Goal: Information Seeking & Learning: Learn about a topic

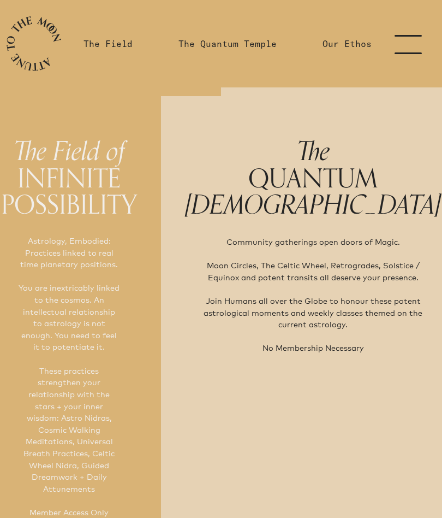
click at [409, 40] on link "menu" at bounding box center [415, 43] width 55 height 87
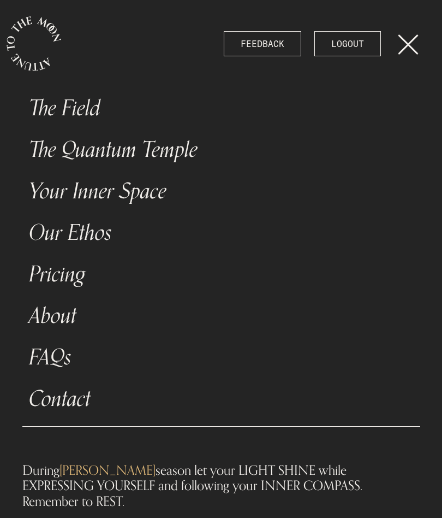
click at [78, 104] on link "The Field" at bounding box center [221, 108] width 398 height 42
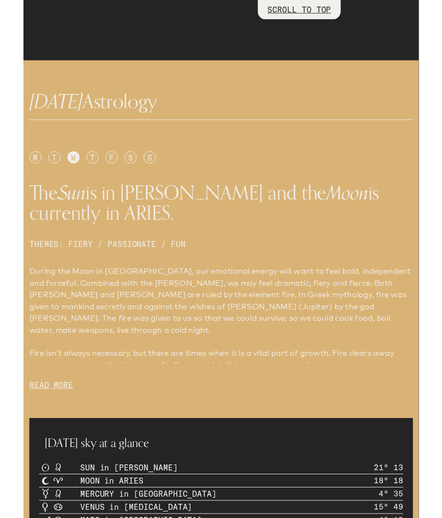
scroll to position [464, 0]
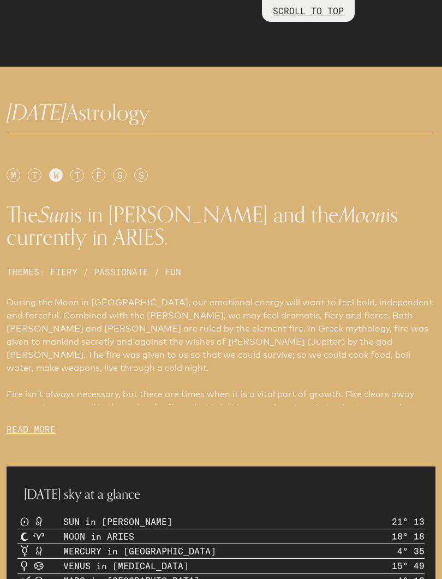
click at [78, 167] on div "M T W T F S S The Sun is in [PERSON_NAME] and the Moon is currently in ARIES. T…" at bounding box center [221, 311] width 442 height 298
click at [78, 173] on div "T" at bounding box center [77, 175] width 14 height 14
click at [92, 175] on div "F" at bounding box center [99, 175] width 14 height 14
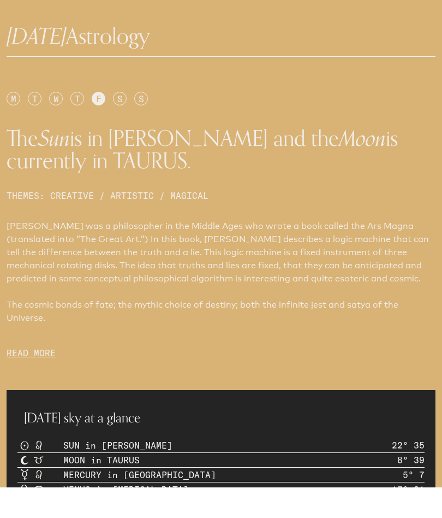
scroll to position [494, 0]
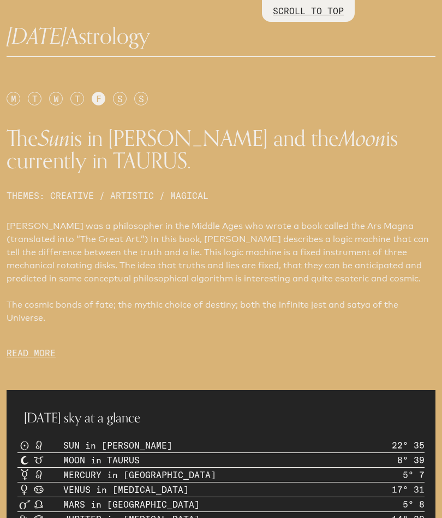
click at [22, 353] on p "READ MORE" at bounding box center [221, 352] width 429 height 13
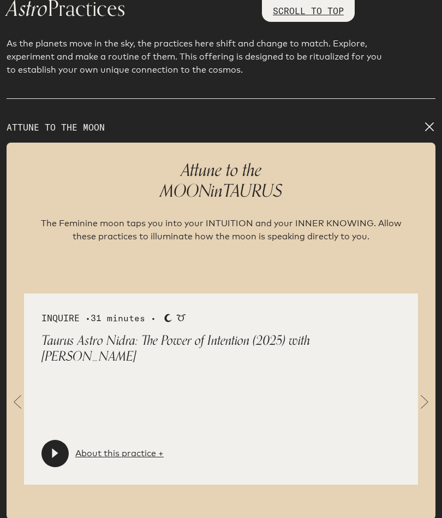
scroll to position [1988, 0]
click at [433, 392] on span at bounding box center [425, 403] width 22 height 22
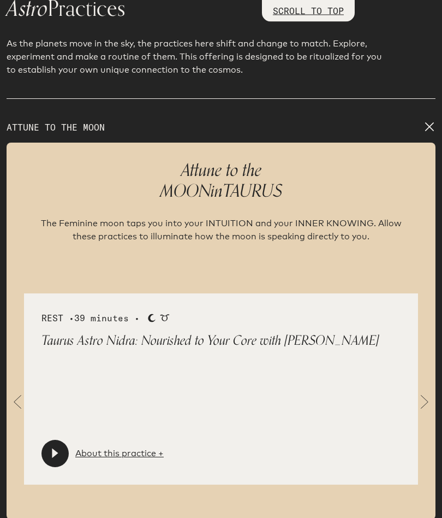
scroll to position [1989, 0]
click at [424, 395] on span at bounding box center [425, 402] width 22 height 22
click at [426, 394] on span at bounding box center [425, 402] width 22 height 22
click at [435, 388] on div "REST • 50 minutes • Moon Taurus Taurus Astro Nidra: Break Through! with [PERSON…" at bounding box center [221, 388] width 429 height 191
click at [434, 396] on span at bounding box center [425, 402] width 22 height 22
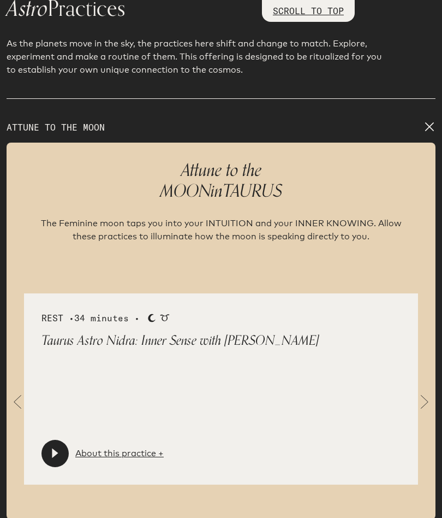
click at [435, 389] on div "REST • 34 minutes • Moon Taurus Taurus Astro Nidra: Inner Sense with [PERSON_NA…" at bounding box center [221, 388] width 429 height 191
click at [428, 391] on span at bounding box center [425, 402] width 22 height 22
click at [115, 447] on link "About this practice +" at bounding box center [119, 453] width 88 height 13
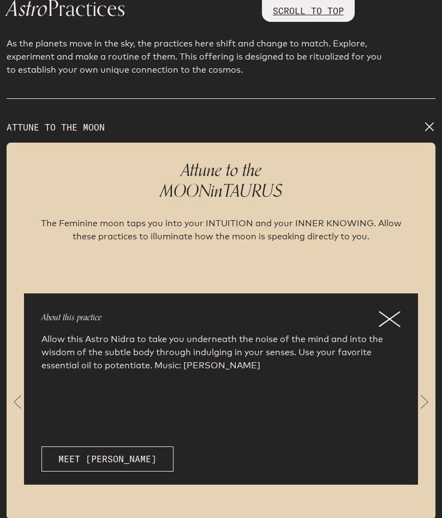
click at [379, 315] on icon at bounding box center [390, 319] width 22 height 16
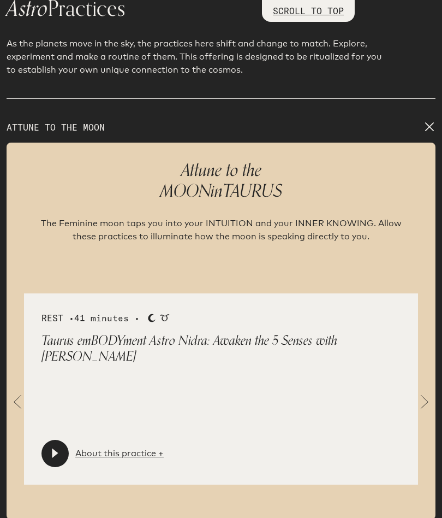
click at [435, 394] on span at bounding box center [425, 402] width 22 height 22
click at [114, 451] on link "About this practice +" at bounding box center [119, 453] width 88 height 13
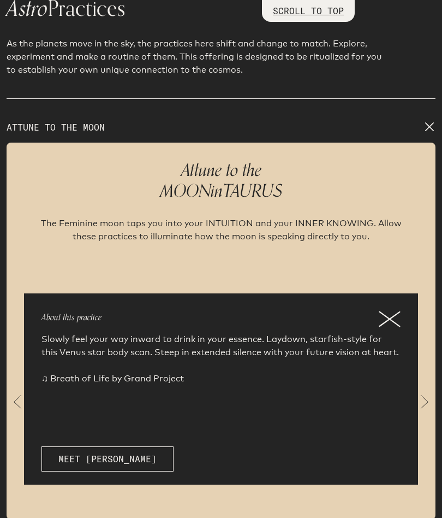
click at [382, 312] on icon at bounding box center [390, 319] width 20 height 15
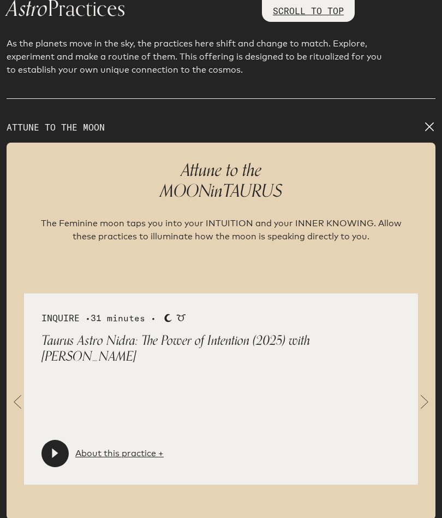
click at [419, 391] on span at bounding box center [425, 402] width 22 height 22
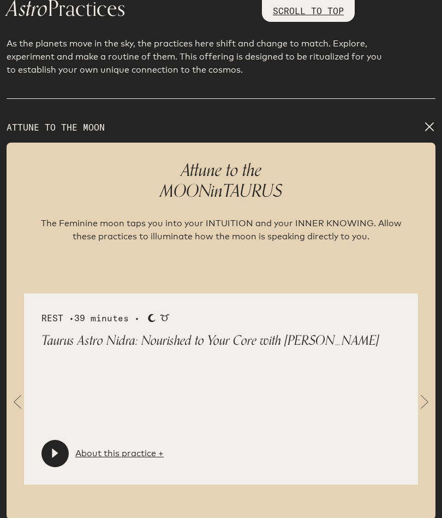
click at [114, 447] on link "About this practice +" at bounding box center [119, 453] width 88 height 13
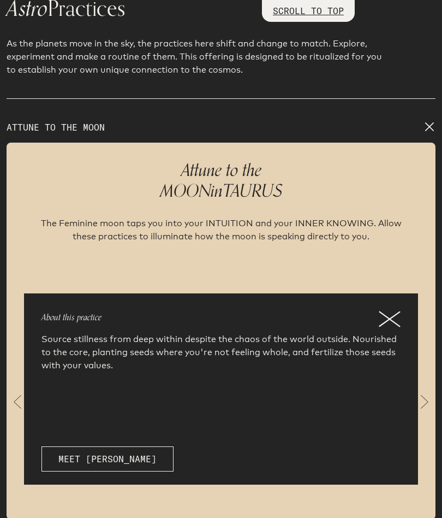
click at [394, 311] on icon at bounding box center [390, 319] width 22 height 16
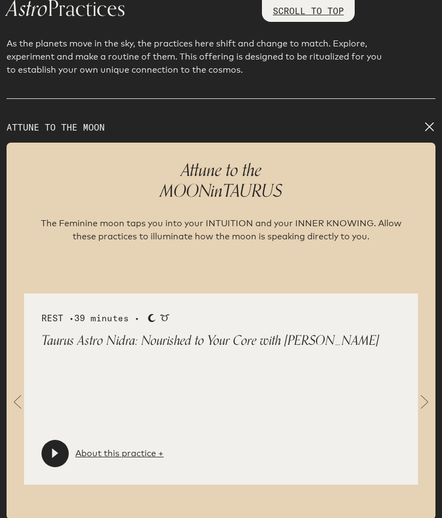
click at [429, 391] on span at bounding box center [425, 402] width 22 height 22
click at [116, 447] on link "About this practice +" at bounding box center [119, 453] width 88 height 13
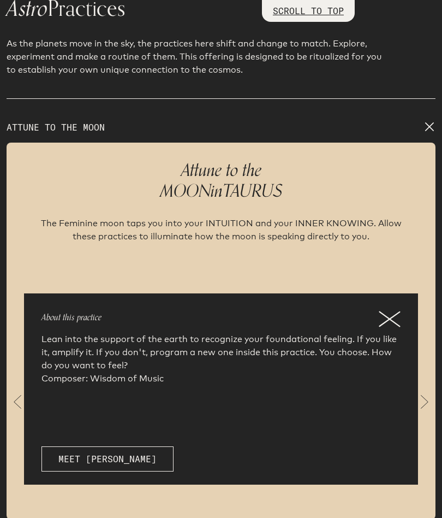
click at [400, 311] on icon at bounding box center [390, 319] width 22 height 16
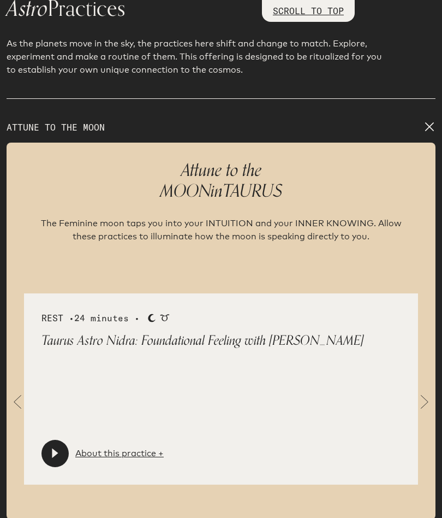
click at [421, 397] on span at bounding box center [425, 402] width 22 height 22
click at [116, 448] on link "About this practice +" at bounding box center [119, 453] width 88 height 13
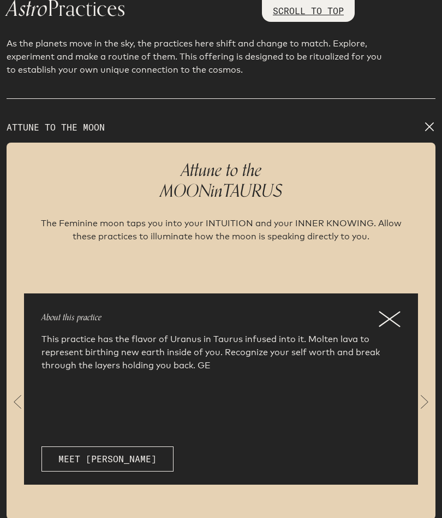
click at [394, 311] on icon at bounding box center [390, 319] width 22 height 16
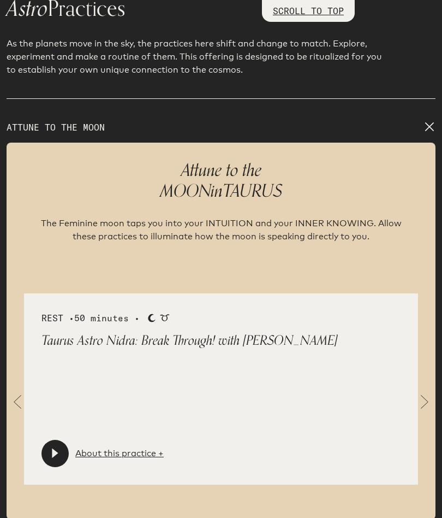
click at [422, 405] on div "REST • 50 minutes • Moon Taurus Taurus Astro Nidra: Break Through! with [PERSON…" at bounding box center [221, 388] width 429 height 191
click at [421, 393] on span at bounding box center [425, 402] width 22 height 22
click at [115, 447] on link "About this practice +" at bounding box center [119, 453] width 88 height 13
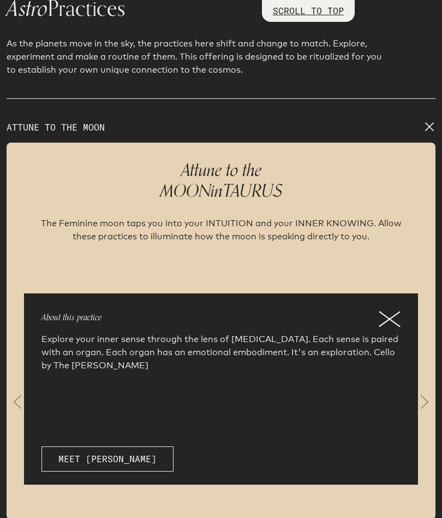
click at [394, 314] on icon at bounding box center [390, 319] width 20 height 15
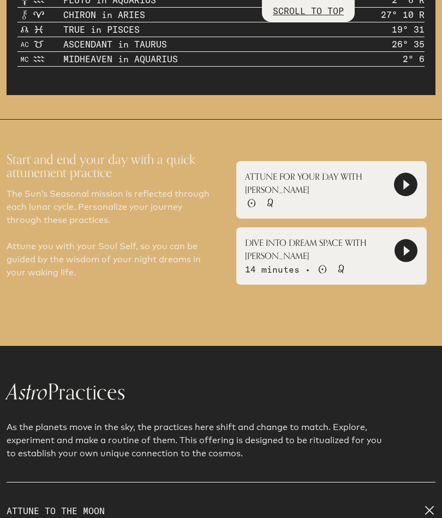
scroll to position [1604, 0]
